Goal: Transaction & Acquisition: Purchase product/service

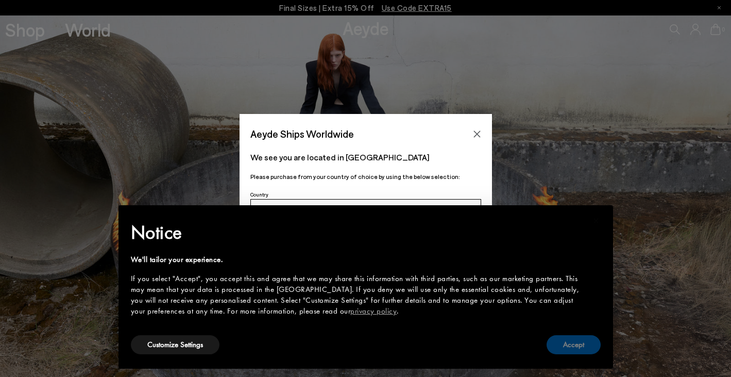
click at [562, 344] on button "Accept" at bounding box center [573, 344] width 54 height 19
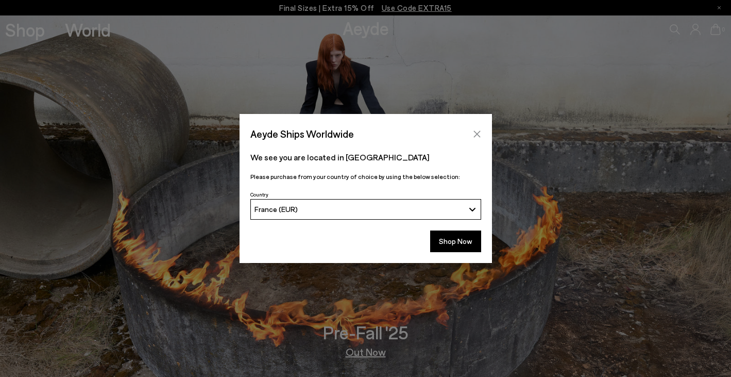
click at [475, 129] on button "Close" at bounding box center [476, 133] width 15 height 15
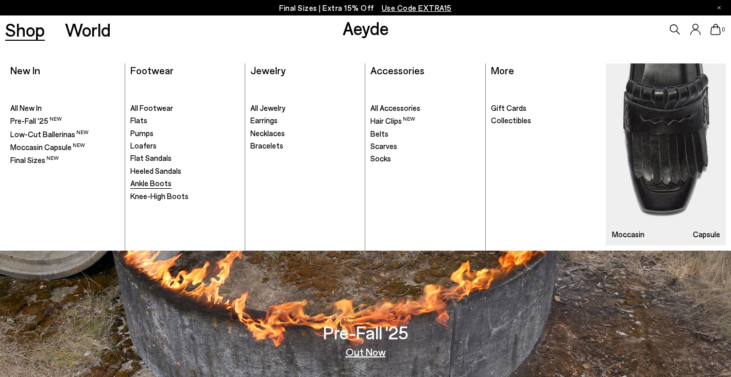
click at [151, 184] on span "Ankle Boots" at bounding box center [150, 182] width 41 height 9
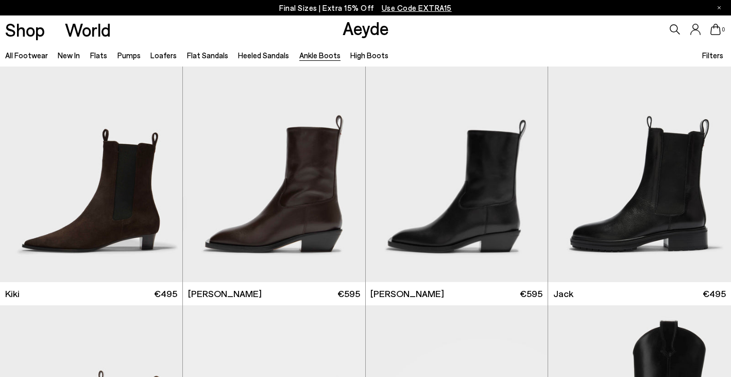
scroll to position [1521, 0]
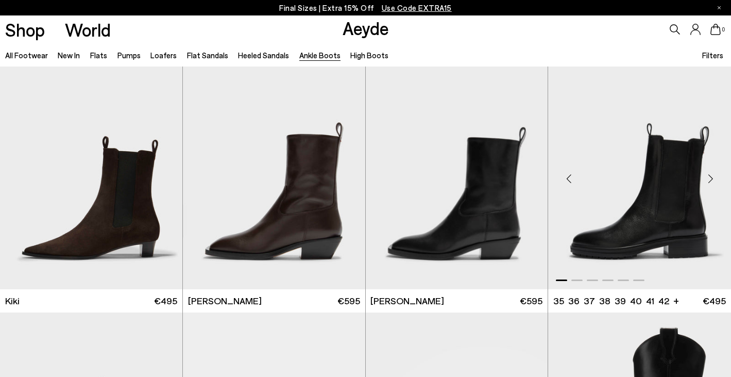
click at [711, 175] on div "Next slide" at bounding box center [710, 178] width 31 height 31
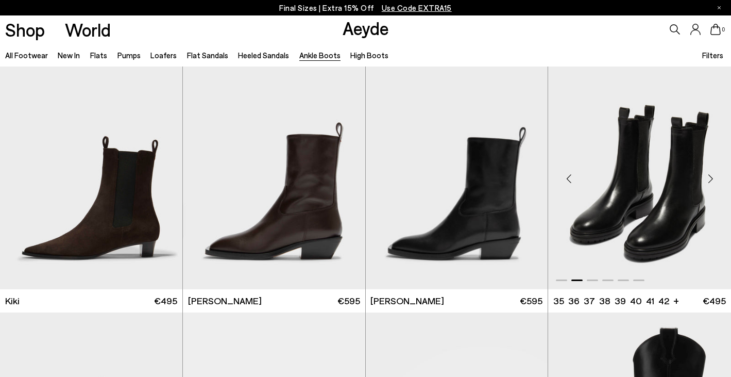
click at [686, 192] on img "2 / 6" at bounding box center [639, 174] width 183 height 229
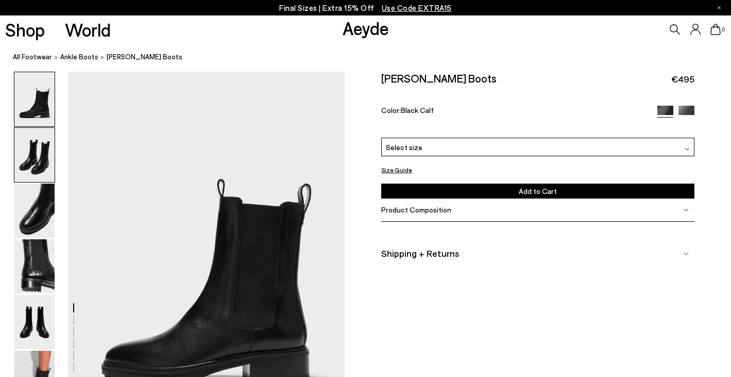
click at [44, 168] on img at bounding box center [34, 155] width 40 height 54
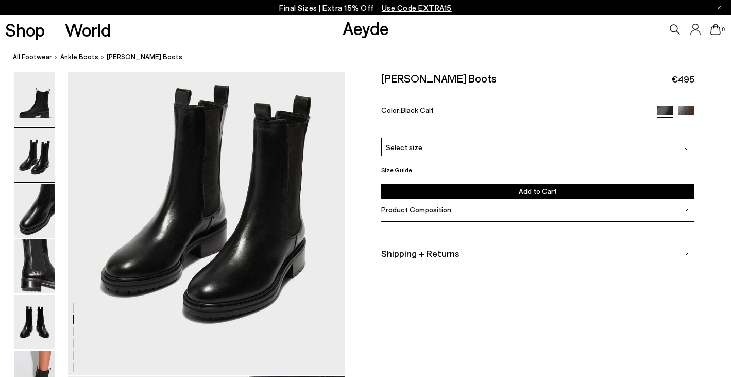
scroll to position [431, 0]
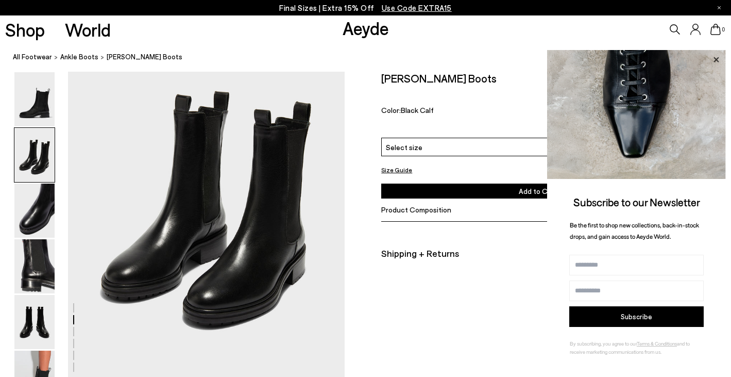
click at [716, 54] on icon at bounding box center [715, 59] width 13 height 13
click at [718, 59] on icon at bounding box center [715, 59] width 13 height 13
